Goal: Transaction & Acquisition: Purchase product/service

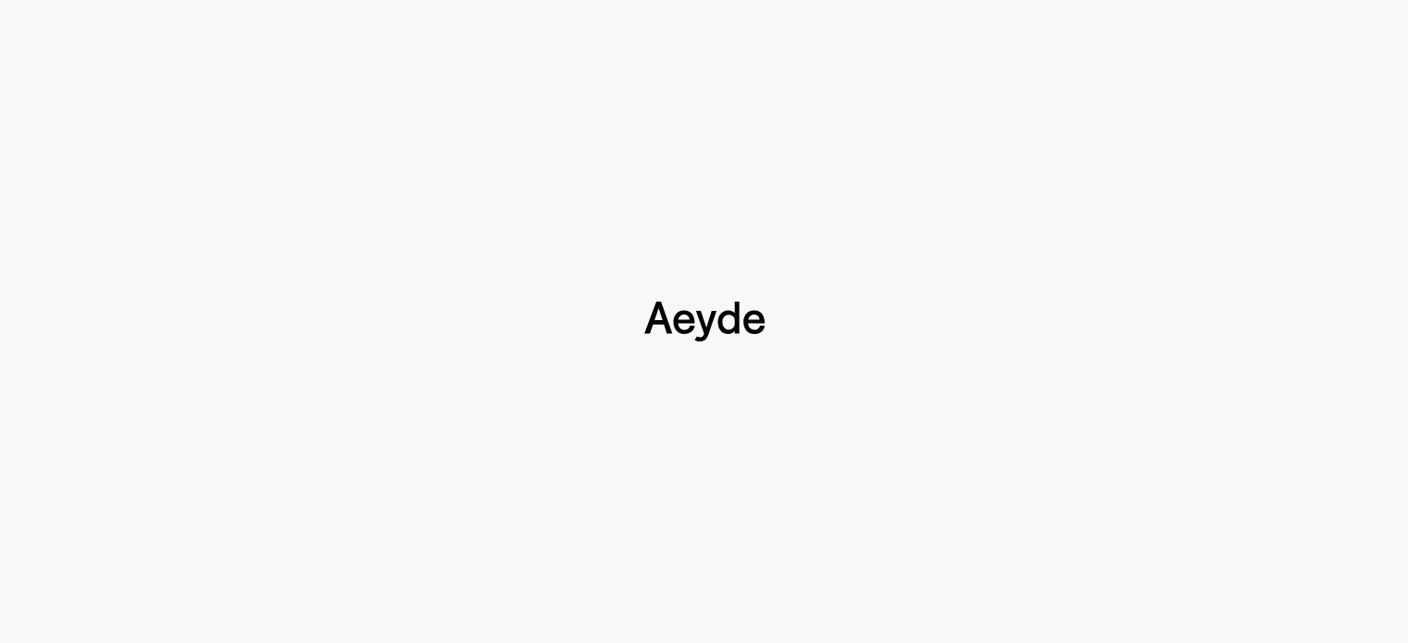
scroll to position [185, 0]
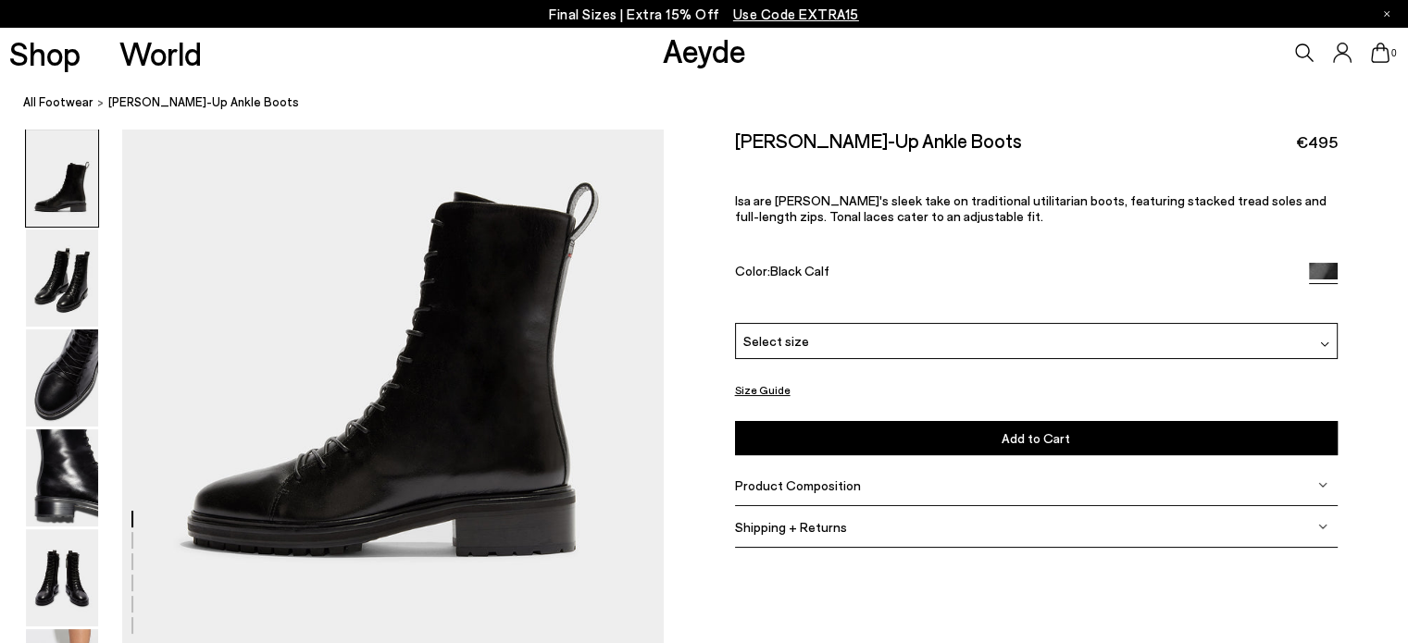
click at [911, 341] on div "Select size" at bounding box center [1036, 341] width 602 height 36
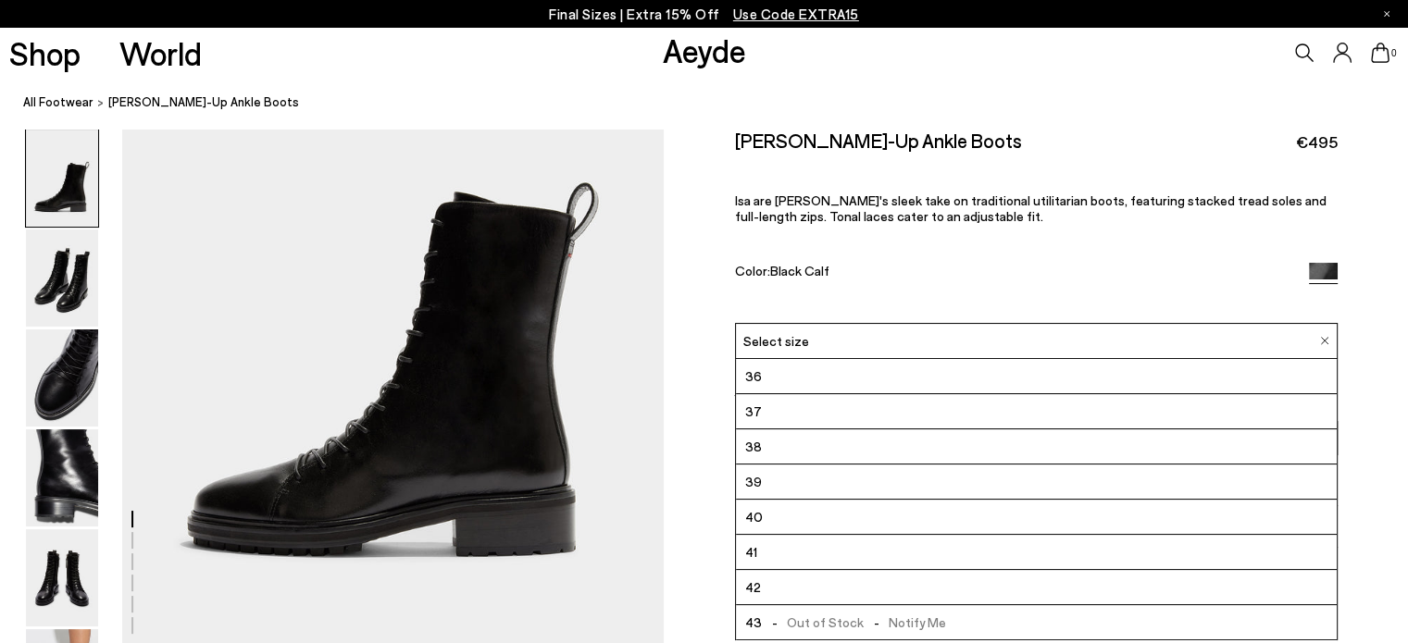
click at [859, 480] on li "39" at bounding box center [1036, 482] width 601 height 35
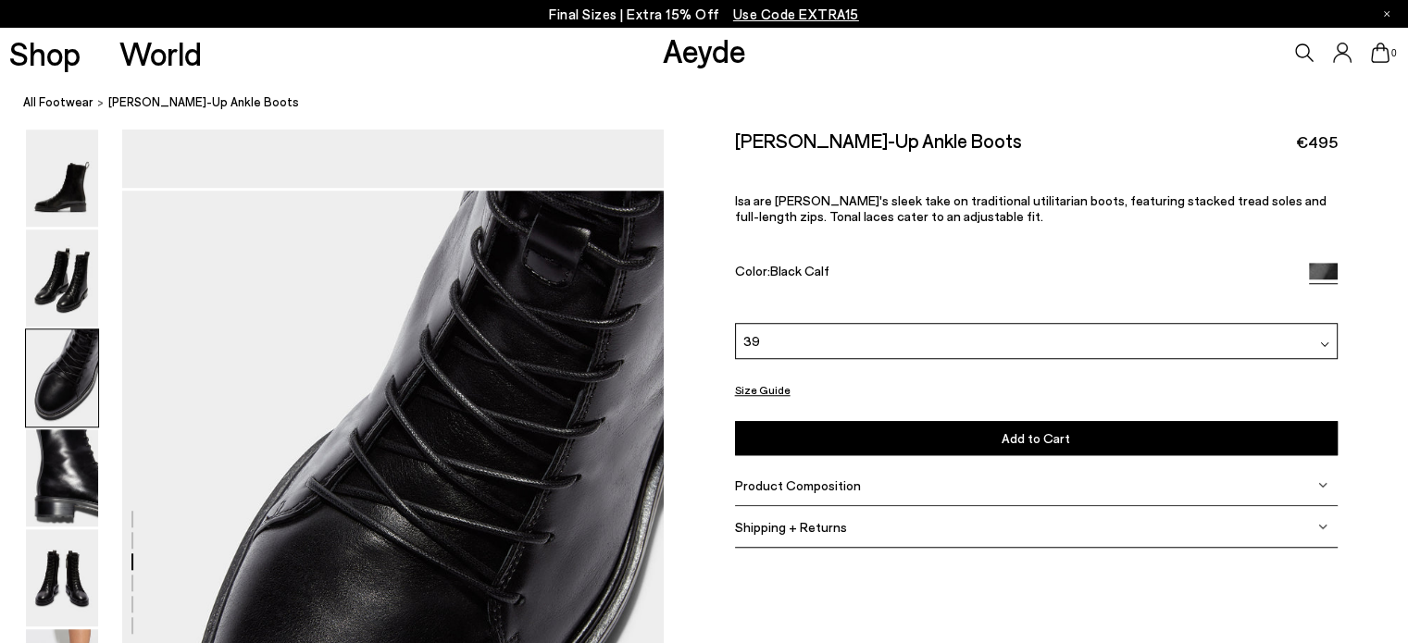
click at [852, 492] on div "Product Composition" at bounding box center [1036, 486] width 602 height 42
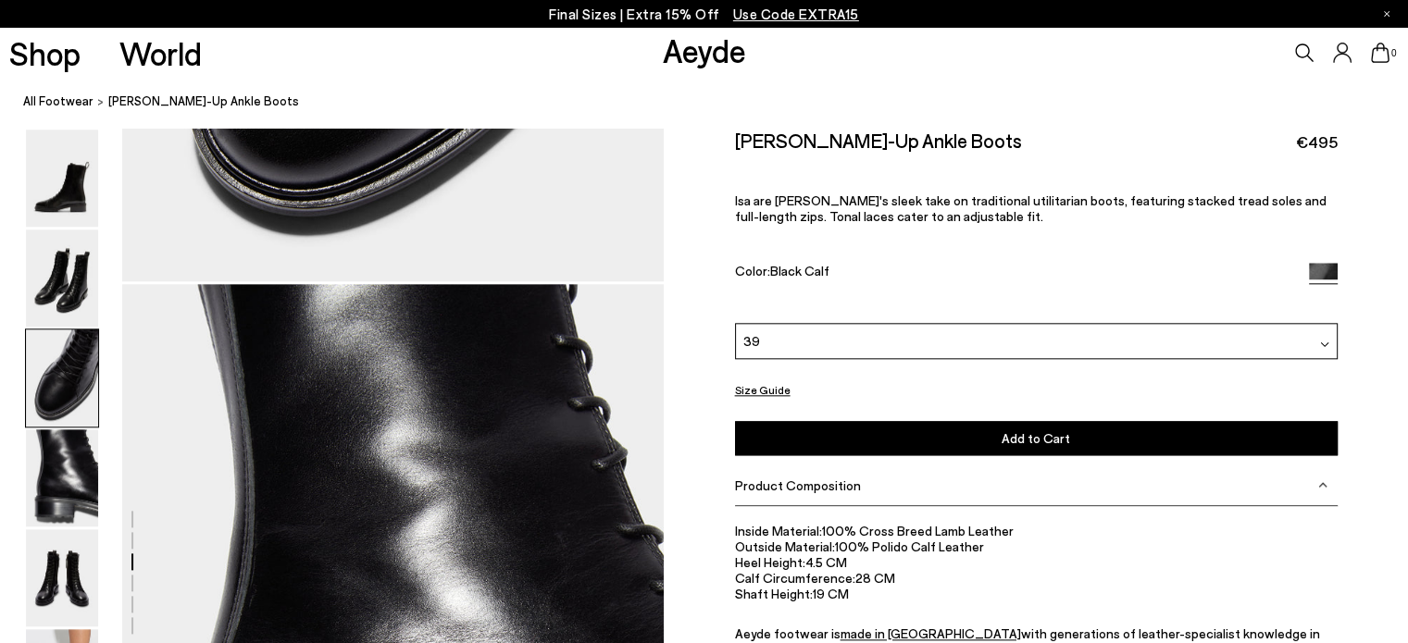
scroll to position [2071, 0]
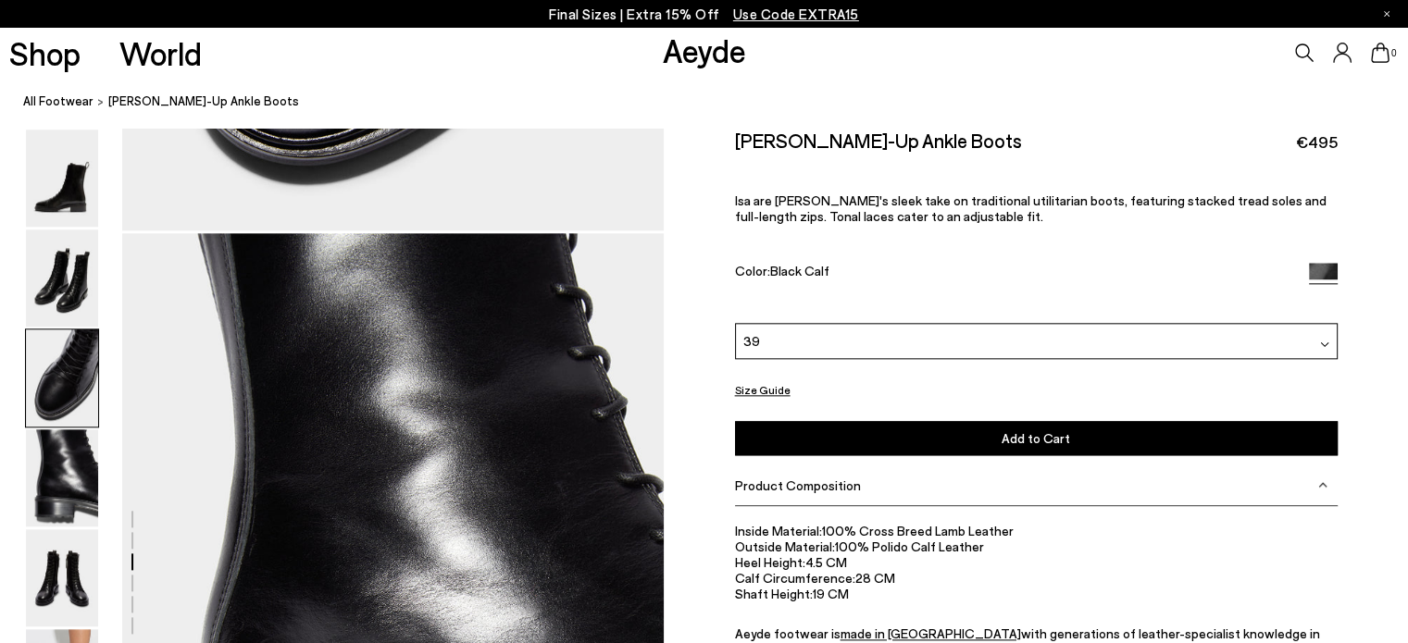
click at [762, 387] on button "Size Guide" at bounding box center [763, 390] width 56 height 23
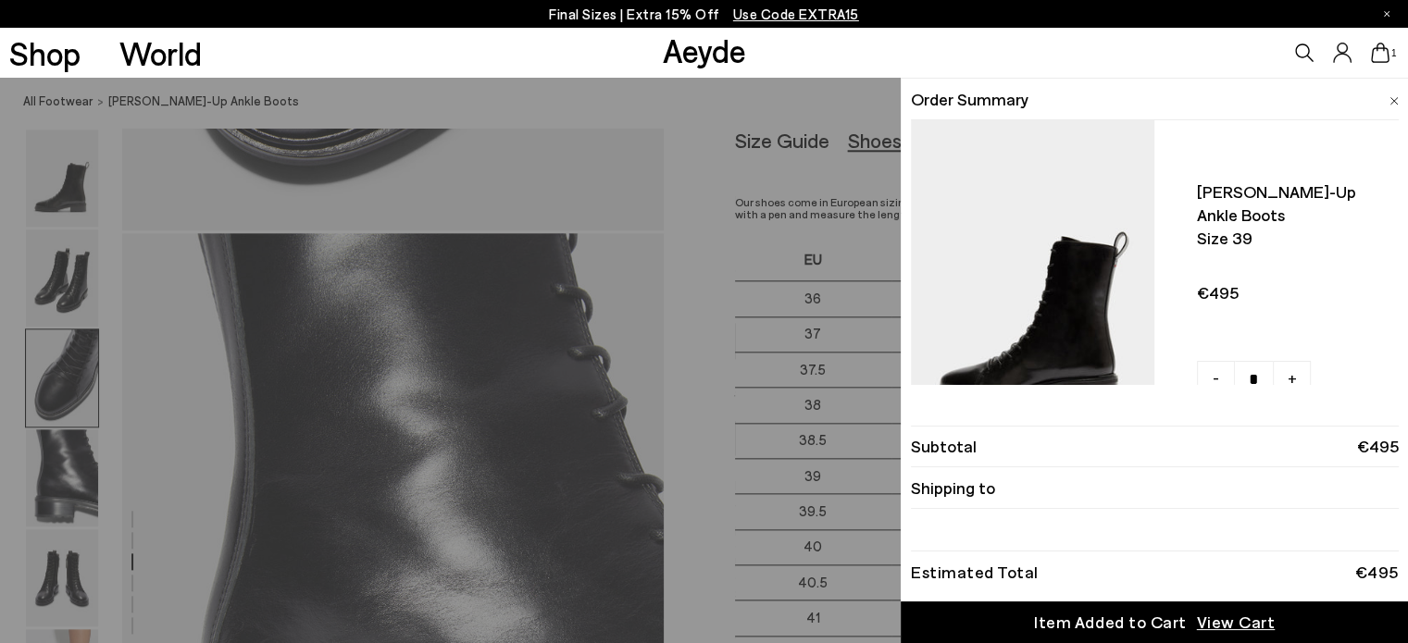
click at [804, 416] on div "Quick Add Color Size View Details Order Summary Isa lace-up ankle boots Size 39…" at bounding box center [704, 360] width 1408 height 565
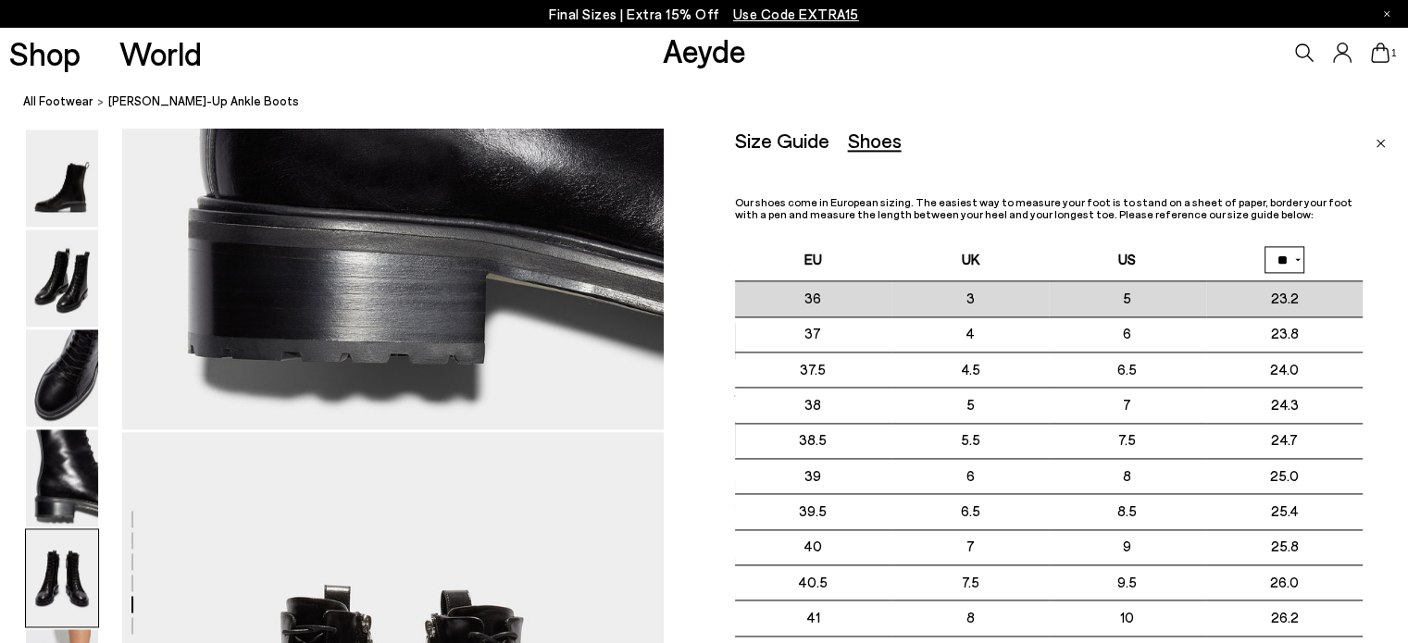
scroll to position [2904, 0]
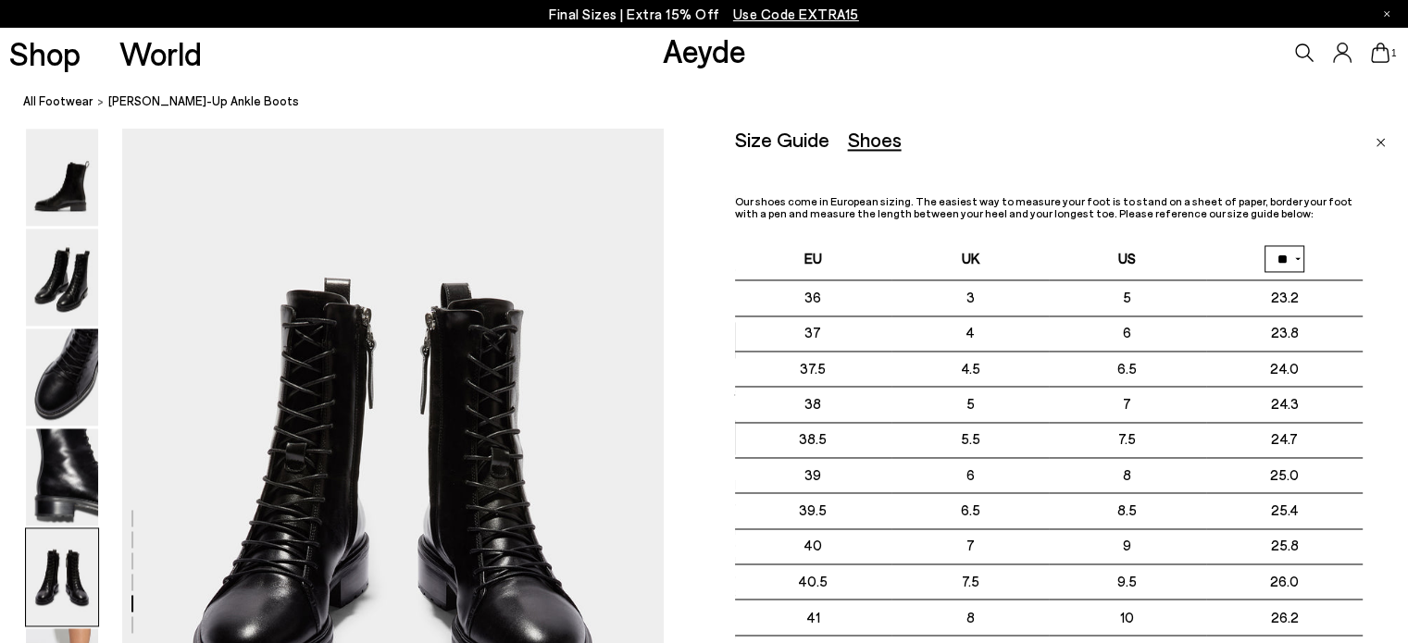
click at [1381, 146] on img "Close" at bounding box center [1380, 143] width 10 height 9
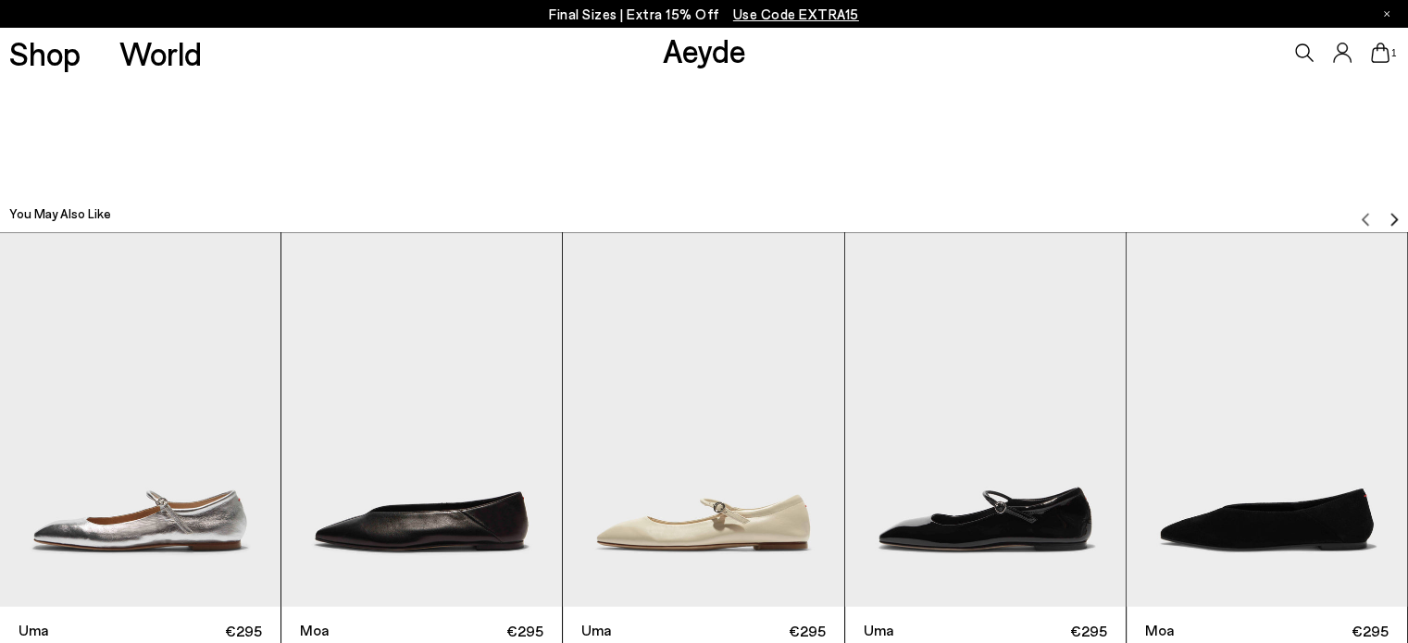
scroll to position [4940, 0]
